Goal: Information Seeking & Learning: Learn about a topic

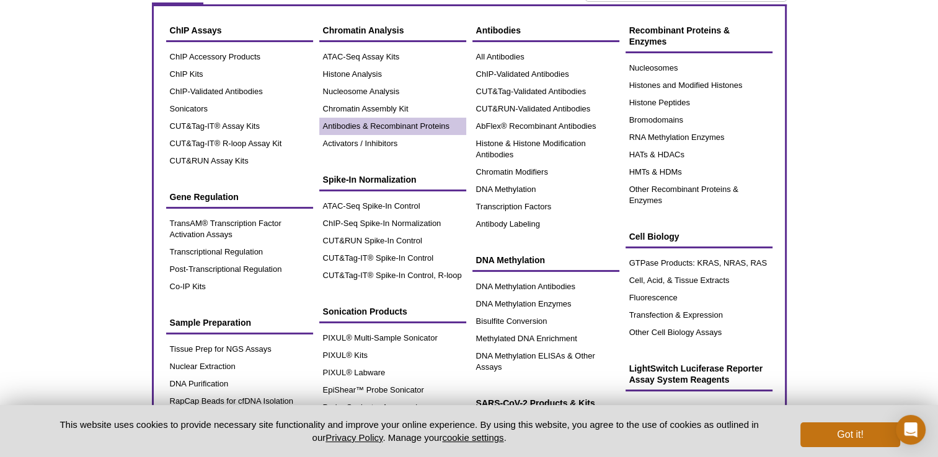
scroll to position [90, 0]
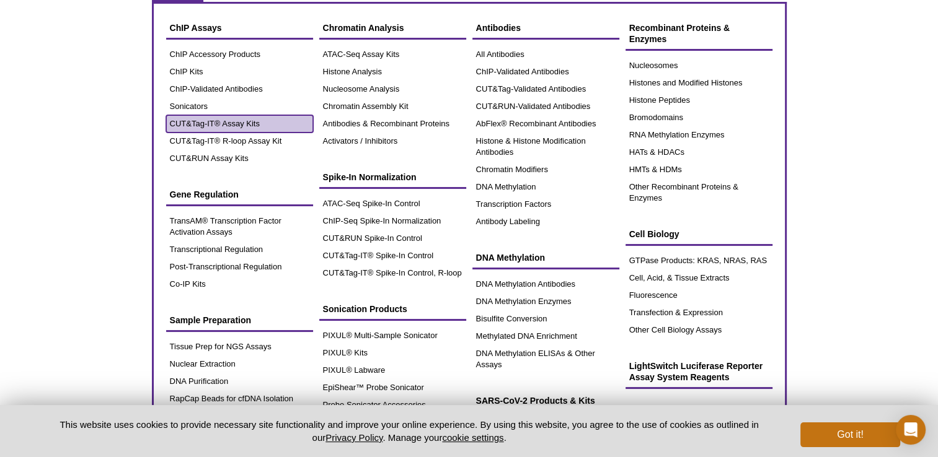
click at [218, 121] on link "CUT&Tag-IT® Assay Kits" at bounding box center [239, 123] width 147 height 17
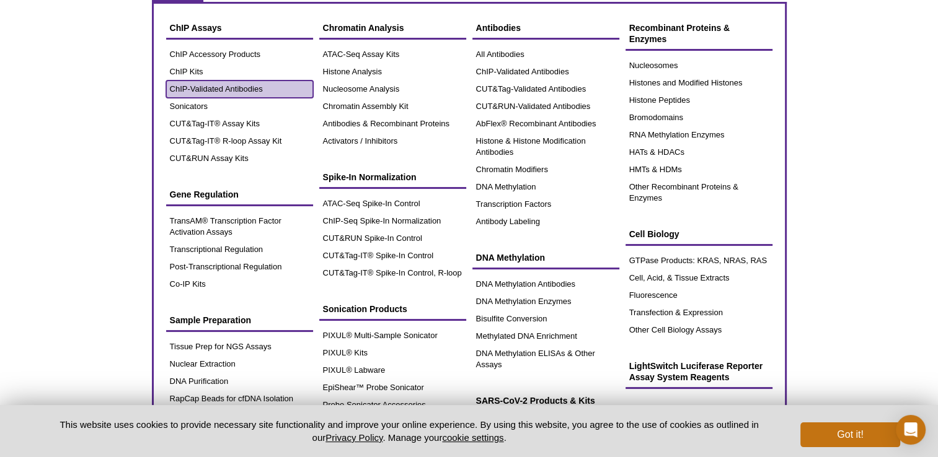
click at [208, 87] on link "ChIP-Validated Antibodies" at bounding box center [239, 89] width 147 height 17
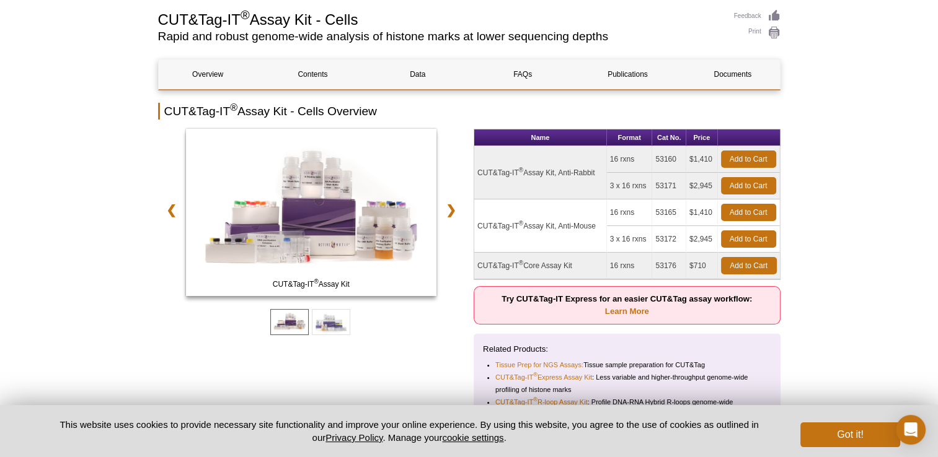
scroll to position [121, 0]
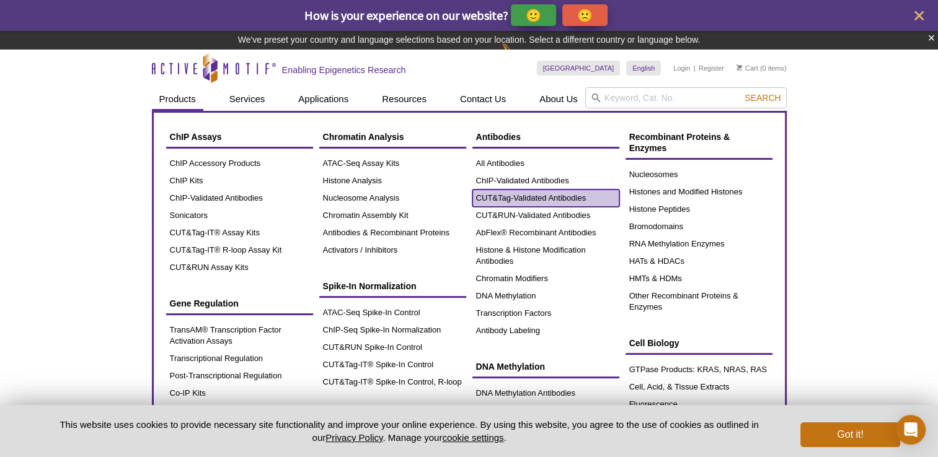
click at [511, 200] on link "CUT&Tag-Validated Antibodies" at bounding box center [545, 198] width 147 height 17
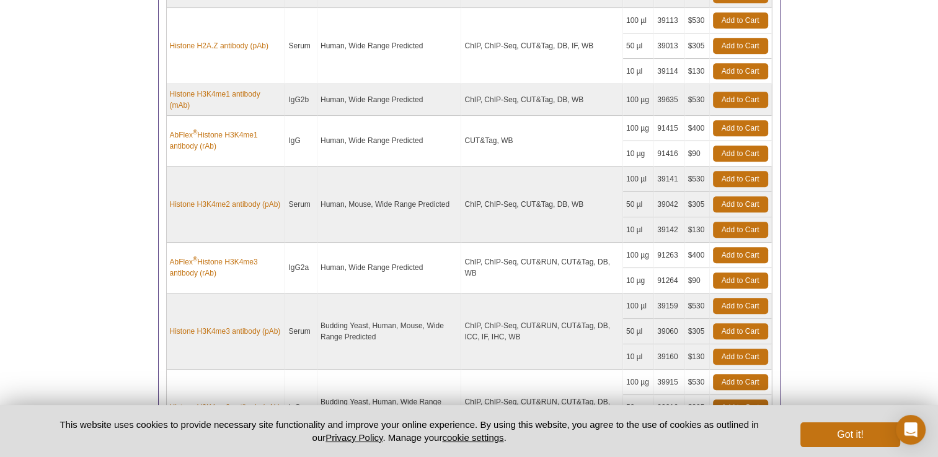
scroll to position [798, 0]
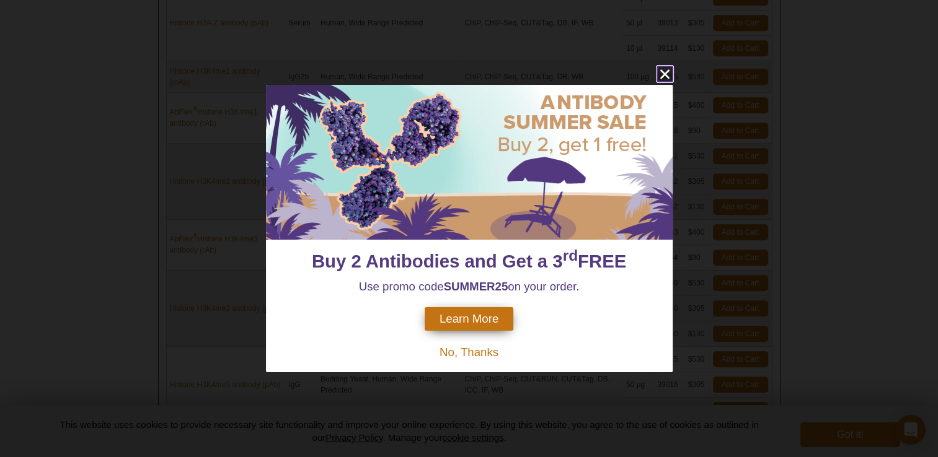
click at [661, 73] on icon "close" at bounding box center [664, 73] width 15 height 15
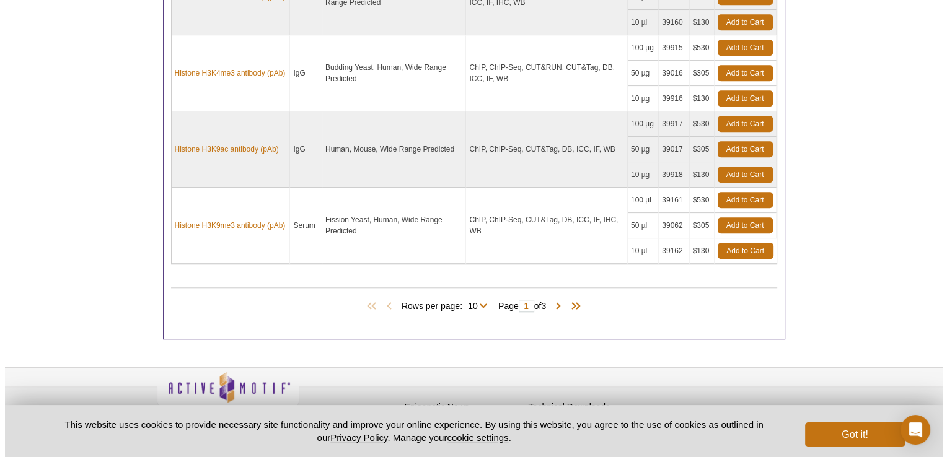
scroll to position [1112, 0]
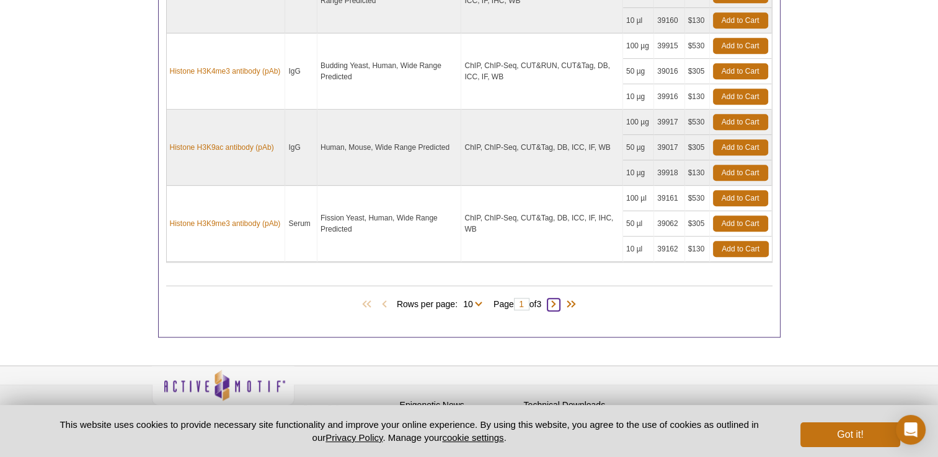
click at [557, 299] on span at bounding box center [553, 305] width 12 height 12
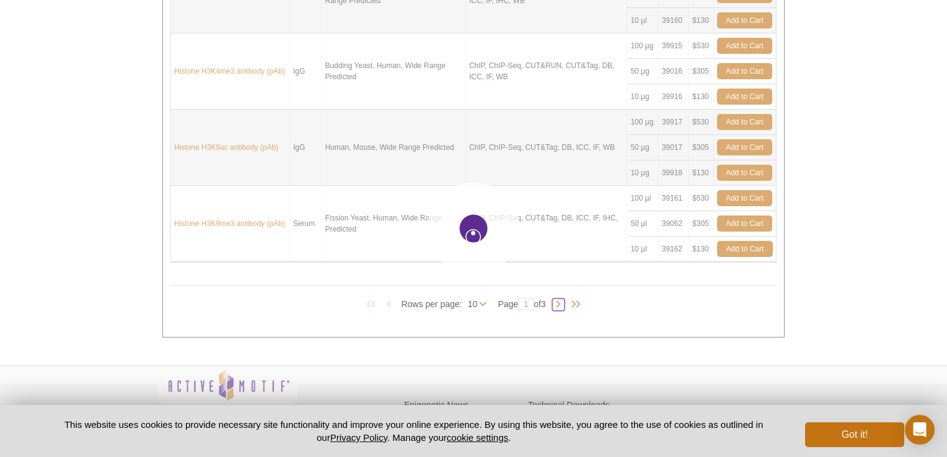
type input "2"
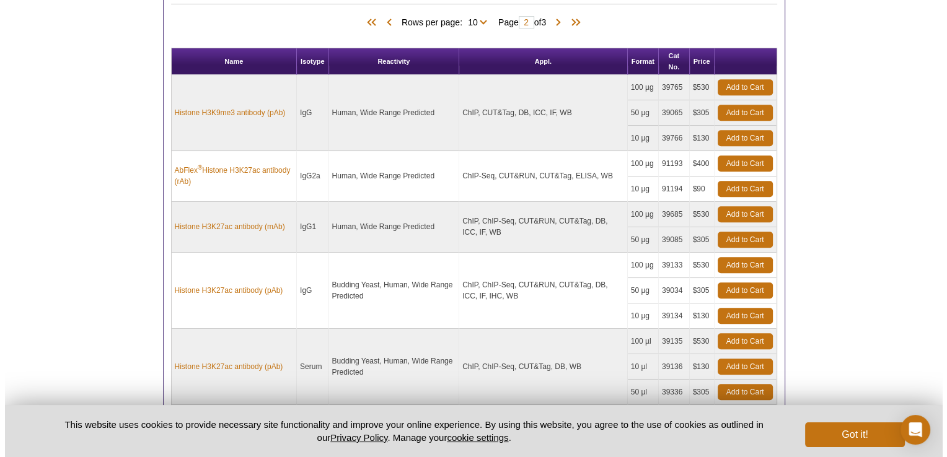
scroll to position [1088, 0]
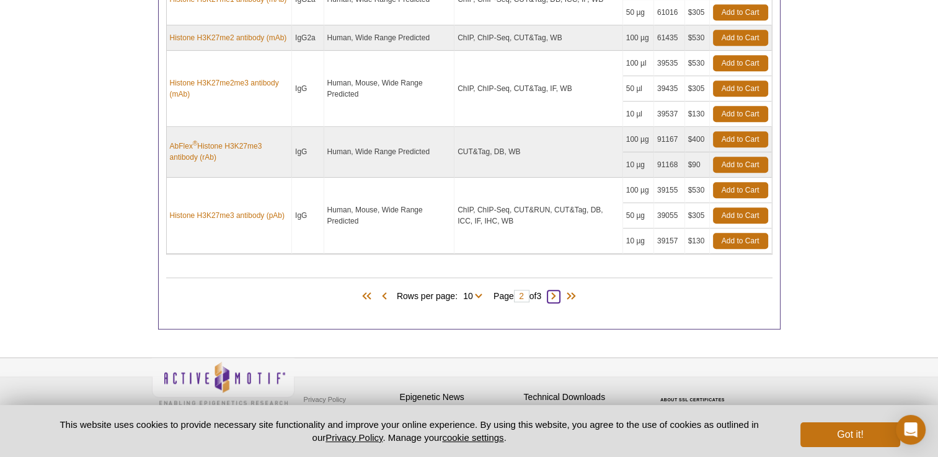
click at [556, 292] on span at bounding box center [553, 297] width 12 height 12
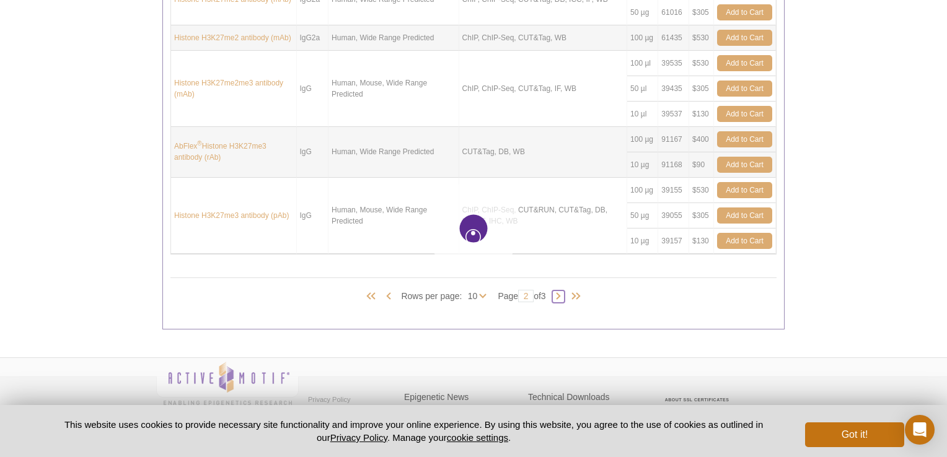
type input "3"
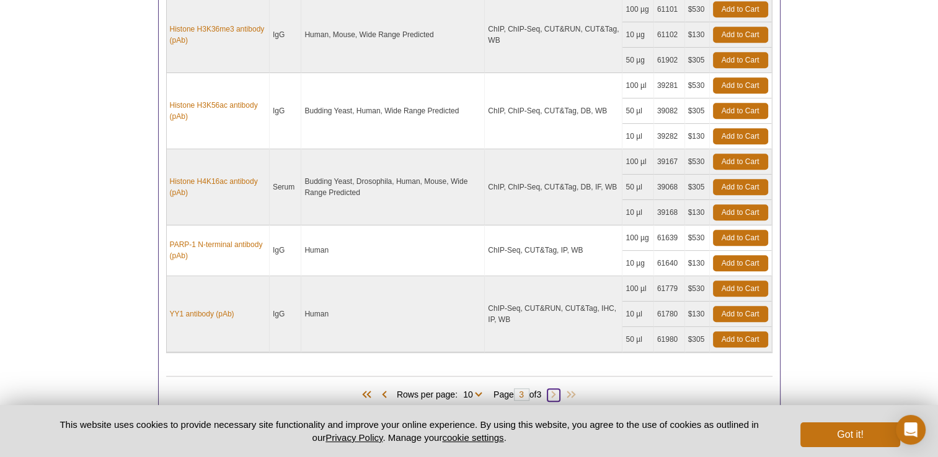
scroll to position [892, 0]
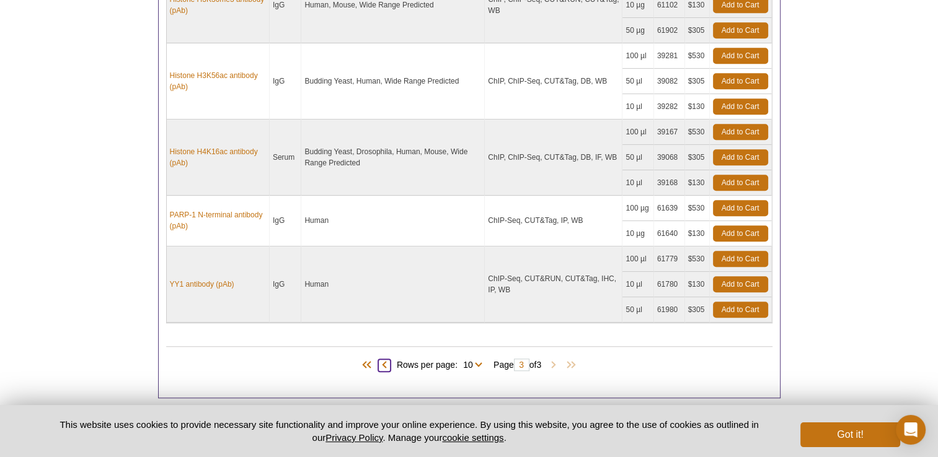
click at [378, 361] on span at bounding box center [384, 365] width 12 height 12
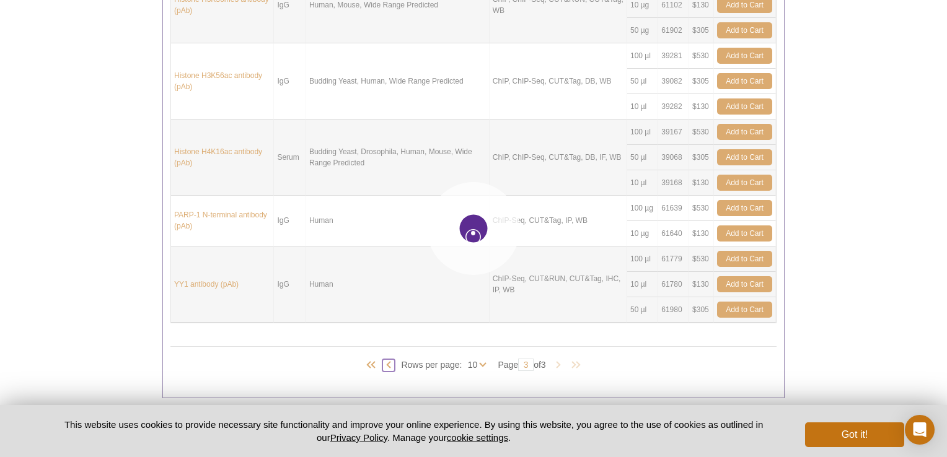
type input "2"
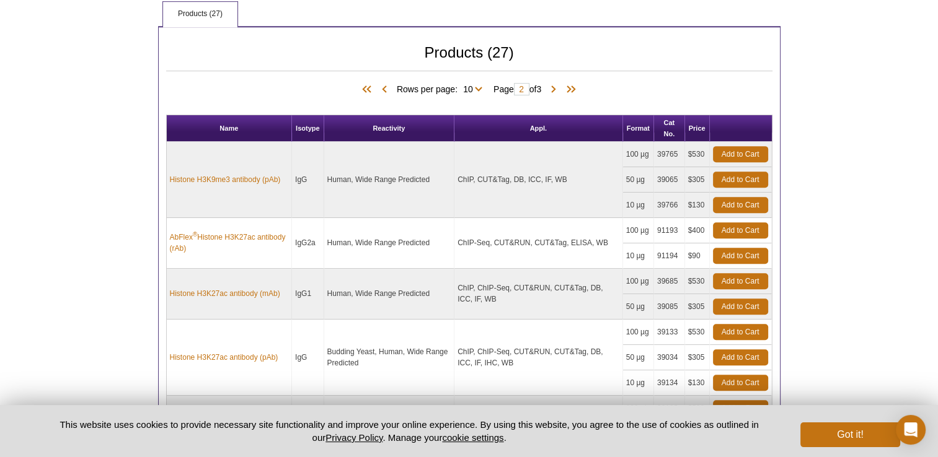
scroll to position [698, 0]
